Goal: Complete application form

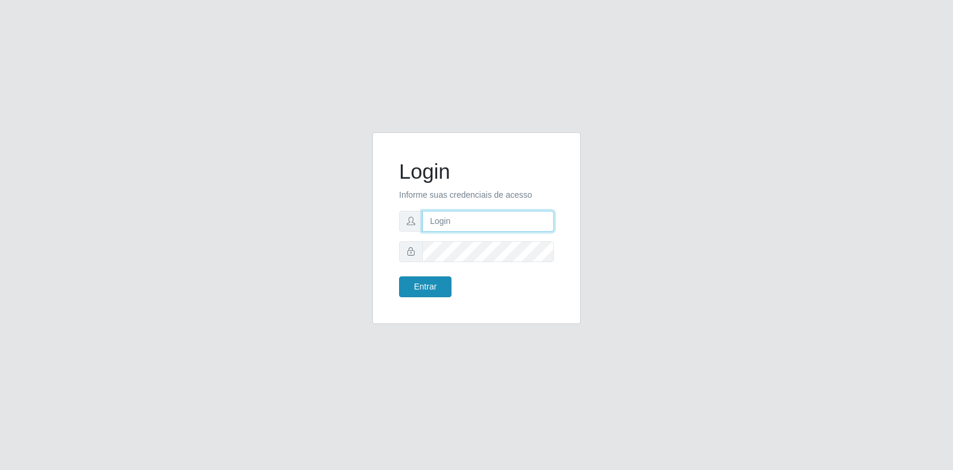
type input "vinicius.correa@atacadovem.com.br"
click at [444, 292] on button "Entrar" at bounding box center [425, 286] width 52 height 21
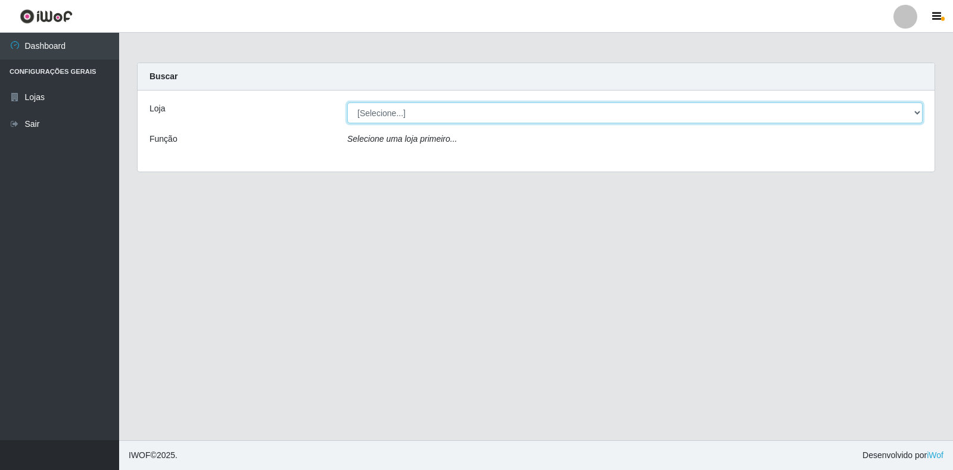
click at [391, 115] on select "[Selecione...] Atacado Vem - Loja 30 Laranjeiras Velha" at bounding box center [634, 112] width 575 height 21
select select "495"
click at [347, 102] on select "[Selecione...] Atacado Vem - Loja 30 Laranjeiras Velha" at bounding box center [634, 112] width 575 height 21
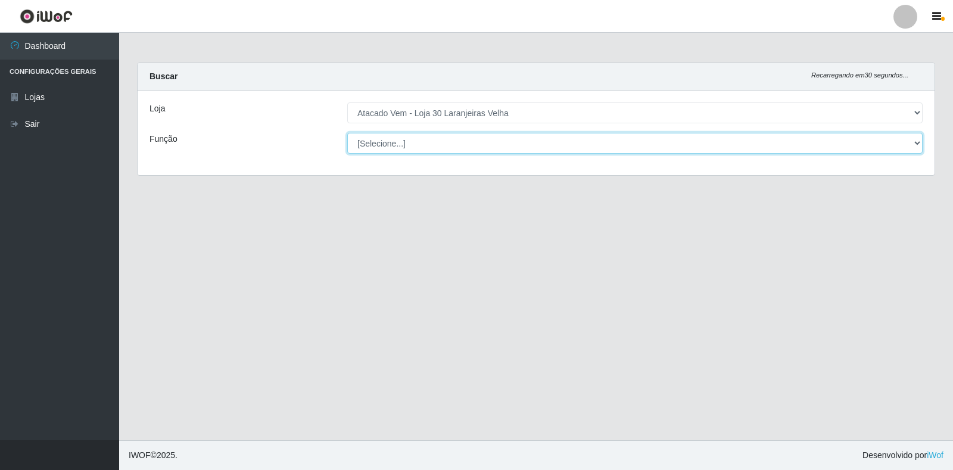
click at [385, 145] on select "[Selecione...] Repositor Repositor + Repositor ++" at bounding box center [634, 143] width 575 height 21
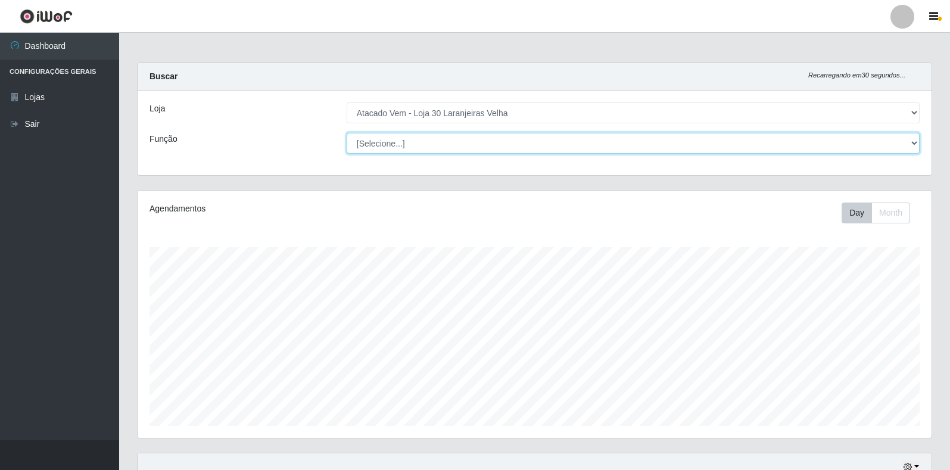
scroll to position [247, 794]
click at [347, 133] on select "[Selecione...] Repositor Repositor + Repositor ++" at bounding box center [633, 143] width 573 height 21
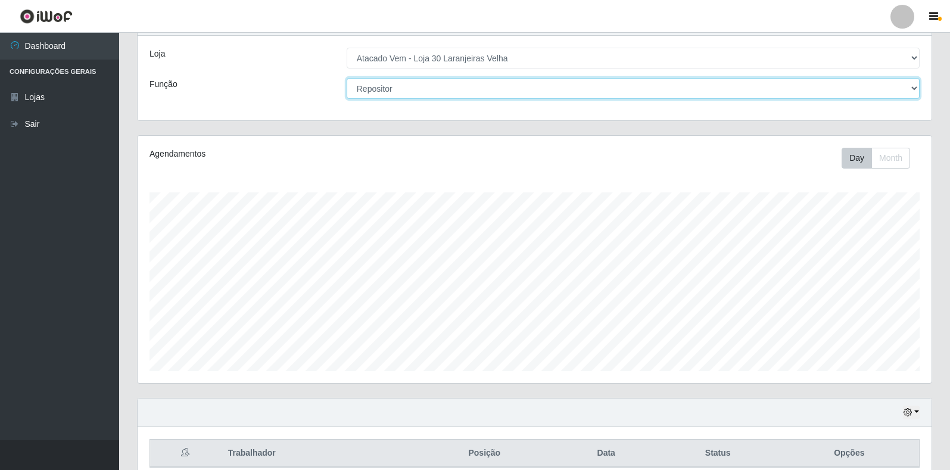
scroll to position [109, 0]
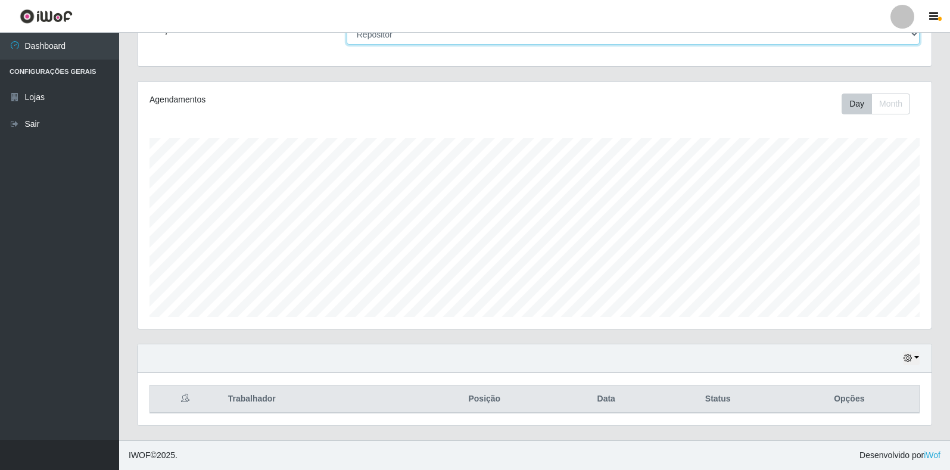
click at [435, 43] on select "[Selecione...] Repositor Repositor + Repositor ++" at bounding box center [633, 34] width 573 height 21
click at [347, 24] on select "[Selecione...] Repositor Repositor + Repositor ++" at bounding box center [633, 34] width 573 height 21
click at [466, 40] on select "[Selecione...] Repositor Repositor + Repositor ++" at bounding box center [633, 34] width 573 height 21
click at [347, 24] on select "[Selecione...] Repositor Repositor + Repositor ++" at bounding box center [633, 34] width 573 height 21
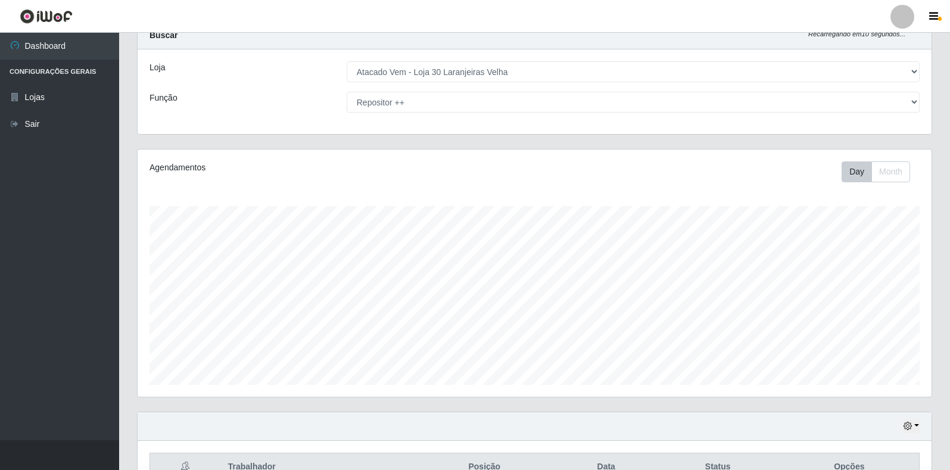
scroll to position [0, 0]
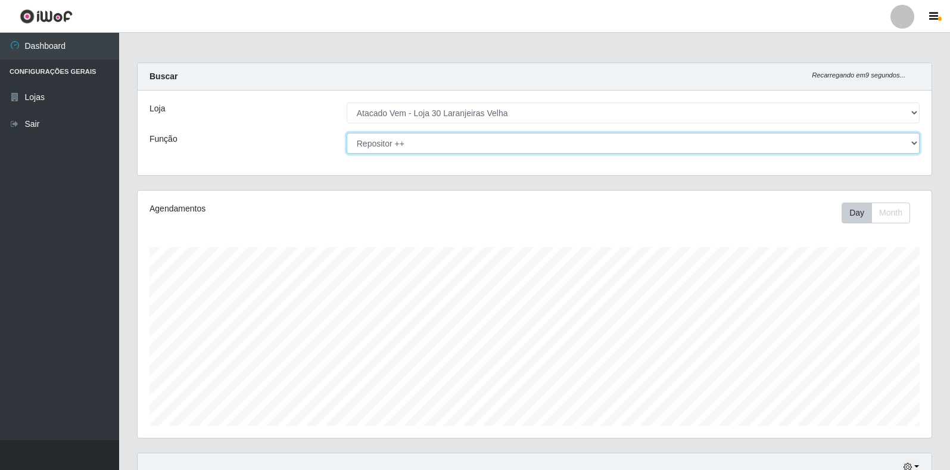
click at [434, 142] on select "[Selecione...] Repositor Repositor + Repositor ++" at bounding box center [633, 143] width 573 height 21
click at [347, 133] on select "[Selecione...] Repositor Repositor + Repositor ++" at bounding box center [633, 143] width 573 height 21
click at [457, 145] on select "[Selecione...] Repositor Repositor + Repositor ++" at bounding box center [633, 143] width 573 height 21
click at [347, 133] on select "[Selecione...] Repositor Repositor + Repositor ++" at bounding box center [633, 143] width 573 height 21
click at [400, 141] on select "[Selecione...] Repositor Repositor + Repositor ++" at bounding box center [633, 143] width 573 height 21
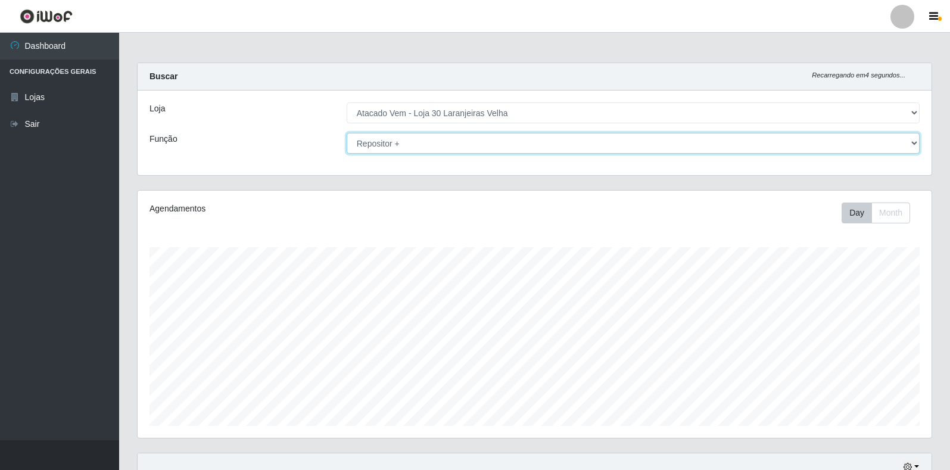
click at [347, 133] on select "[Selecione...] Repositor Repositor + Repositor ++" at bounding box center [633, 143] width 573 height 21
drag, startPoint x: 463, startPoint y: 142, endPoint x: 461, endPoint y: 153, distance: 10.8
click at [463, 142] on select "[Selecione...] Repositor Repositor + Repositor ++" at bounding box center [633, 143] width 573 height 21
select select "86"
click at [347, 133] on select "[Selecione...] Repositor Repositor + Repositor ++" at bounding box center [633, 143] width 573 height 21
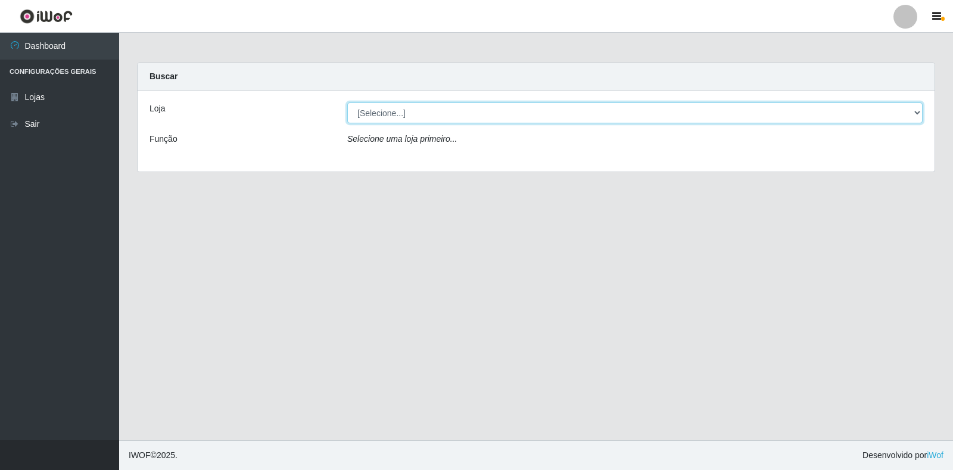
click at [391, 116] on select "[Selecione...] Atacado Vem - Loja 30 Laranjeiras Velha" at bounding box center [634, 112] width 575 height 21
select select "495"
click at [347, 102] on select "[Selecione...] Atacado Vem - Loja 30 Laranjeiras Velha" at bounding box center [634, 112] width 575 height 21
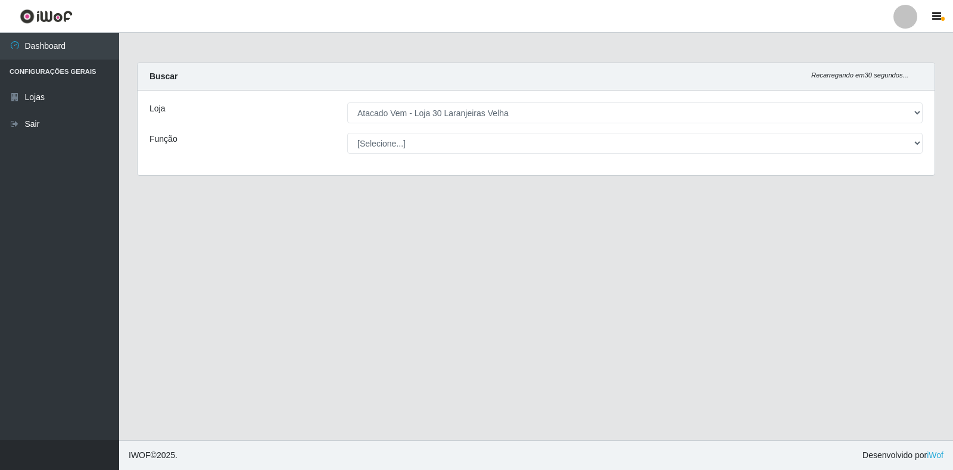
click at [391, 133] on select "[Selecione...] Repositor Repositor + Repositor ++" at bounding box center [634, 143] width 575 height 21
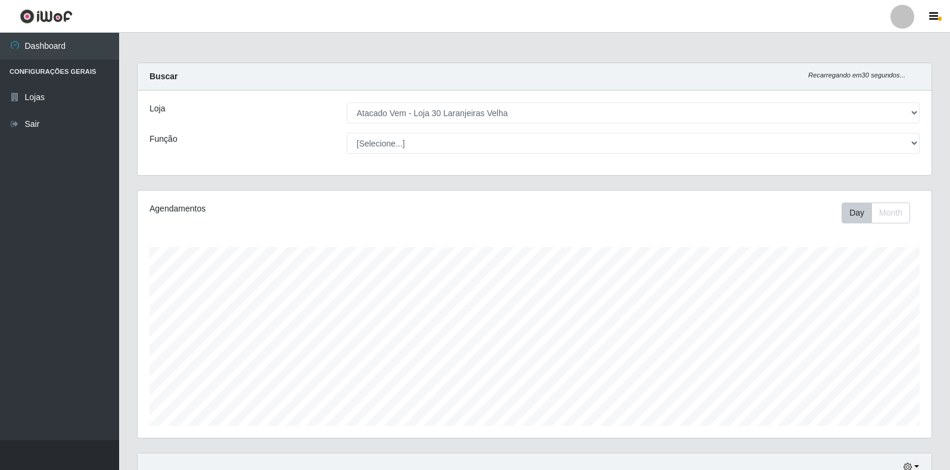
scroll to position [247, 794]
click at [347, 133] on select "[Selecione...] Repositor Repositor + Repositor ++" at bounding box center [633, 143] width 573 height 21
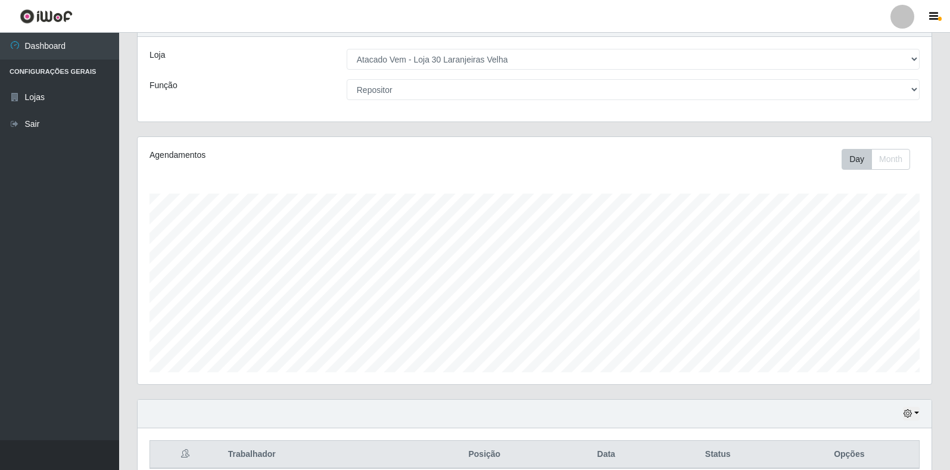
scroll to position [0, 0]
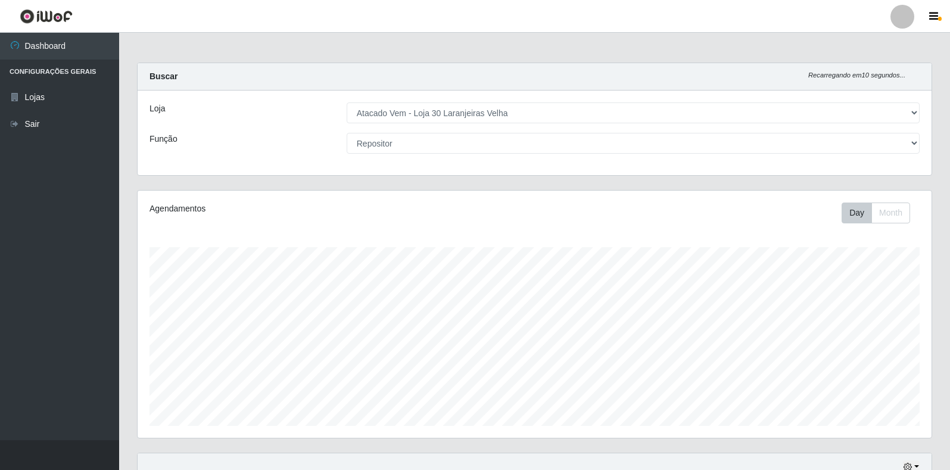
click at [357, 136] on select "[Selecione...] Repositor Repositor + Repositor ++" at bounding box center [633, 143] width 573 height 21
click at [347, 133] on select "[Selecione...] Repositor Repositor + Repositor ++" at bounding box center [633, 143] width 573 height 21
click at [412, 147] on select "[Selecione...] Repositor Repositor + Repositor ++" at bounding box center [633, 143] width 573 height 21
select select "86"
click at [347, 133] on select "[Selecione...] Repositor Repositor + Repositor ++" at bounding box center [633, 143] width 573 height 21
